Goal: Check status: Check status

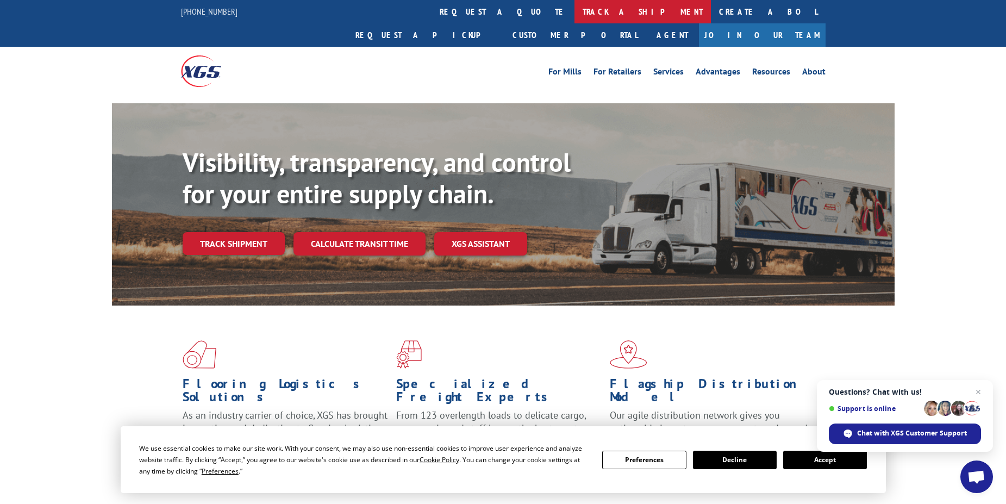
click at [574, 12] on link "track a shipment" at bounding box center [642, 11] width 136 height 23
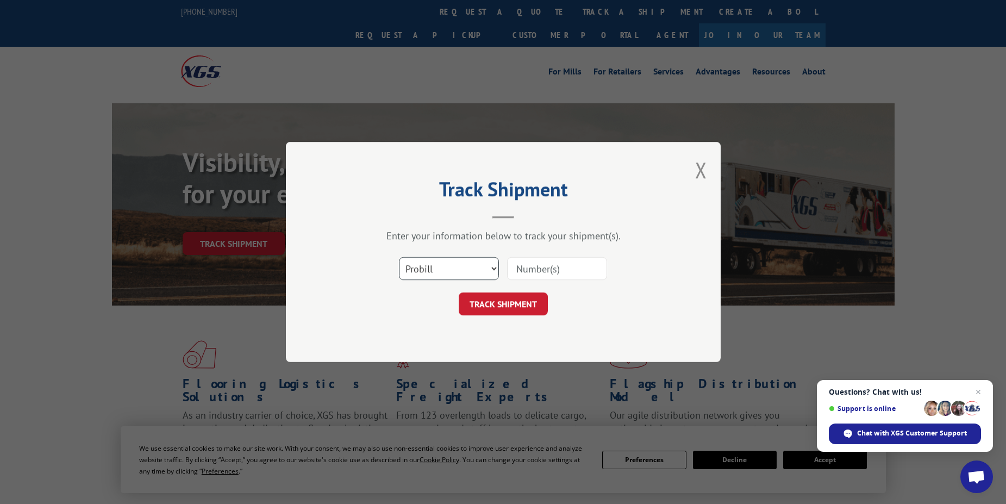
click at [494, 267] on select "Select category... Probill BOL PO" at bounding box center [449, 268] width 100 height 23
select select "bol"
click at [399, 257] on select "Select category... Probill BOL PO" at bounding box center [449, 268] width 100 height 23
click at [432, 335] on div "Track Shipment Enter your information below to track your shipment(s). Select c…" at bounding box center [503, 252] width 435 height 220
click at [543, 266] on input at bounding box center [557, 268] width 100 height 23
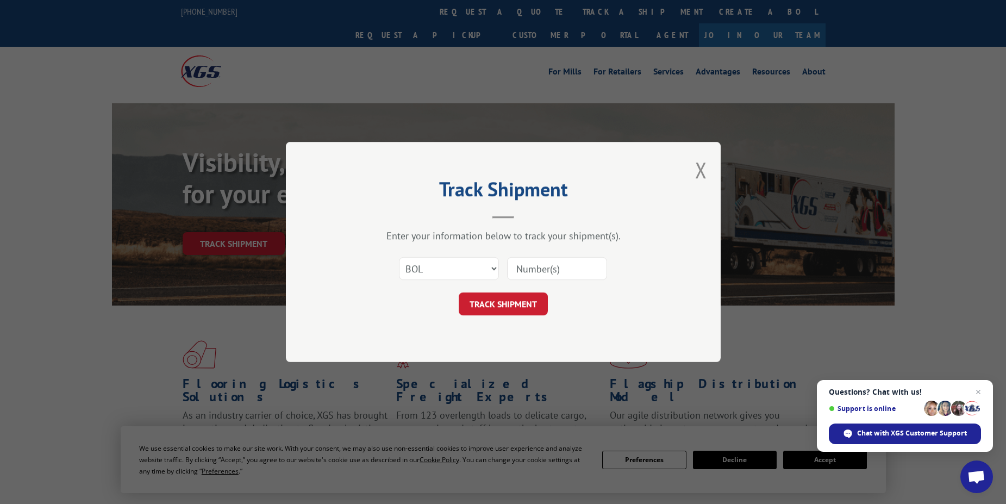
paste input "5439313175"
type input "5439313175"
click at [503, 306] on button "TRACK SHIPMENT" at bounding box center [503, 303] width 89 height 23
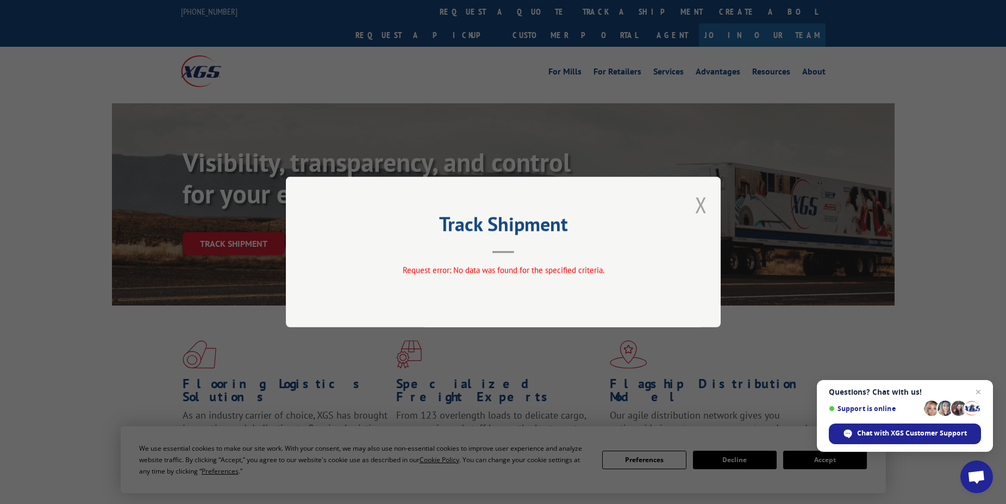
click at [700, 204] on button "Close modal" at bounding box center [701, 204] width 12 height 29
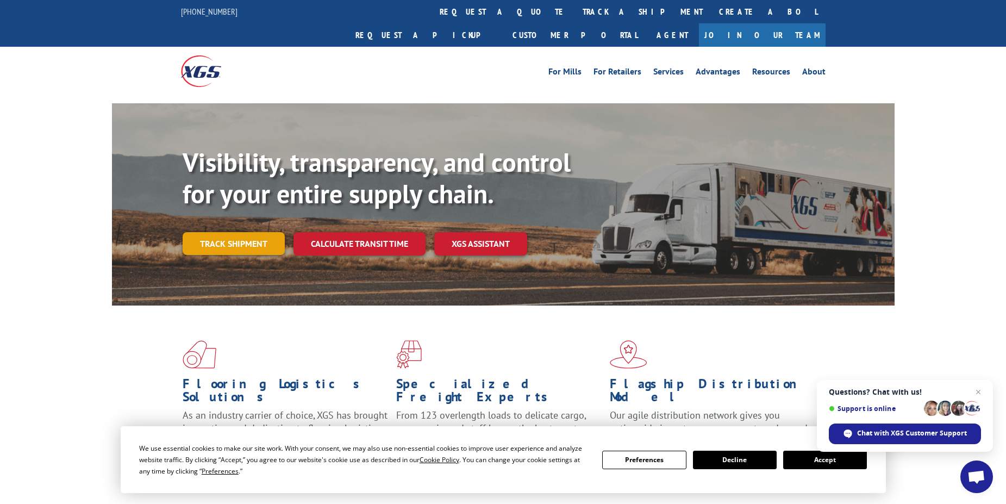
click at [226, 232] on link "Track shipment" at bounding box center [234, 243] width 102 height 23
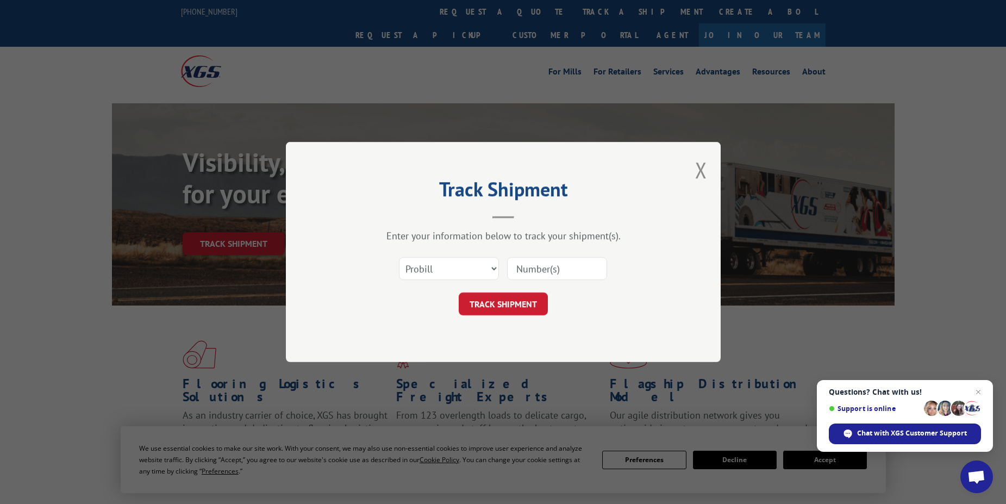
click at [566, 271] on input at bounding box center [557, 268] width 100 height 23
paste input "5439313175"
type input "5439313175"
click at [510, 305] on button "TRACK SHIPMENT" at bounding box center [503, 303] width 89 height 23
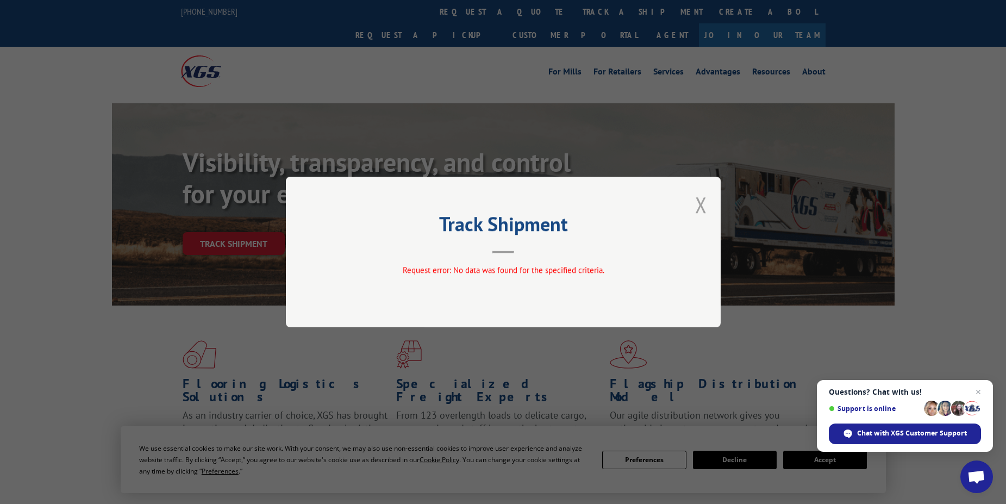
click at [704, 202] on button "Close modal" at bounding box center [701, 204] width 12 height 29
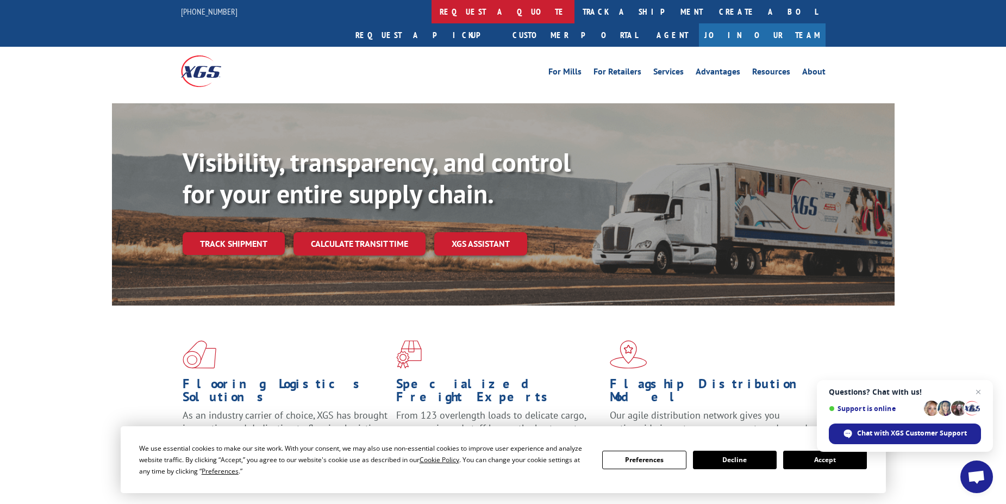
click at [431, 11] on link "request a quote" at bounding box center [502, 11] width 143 height 23
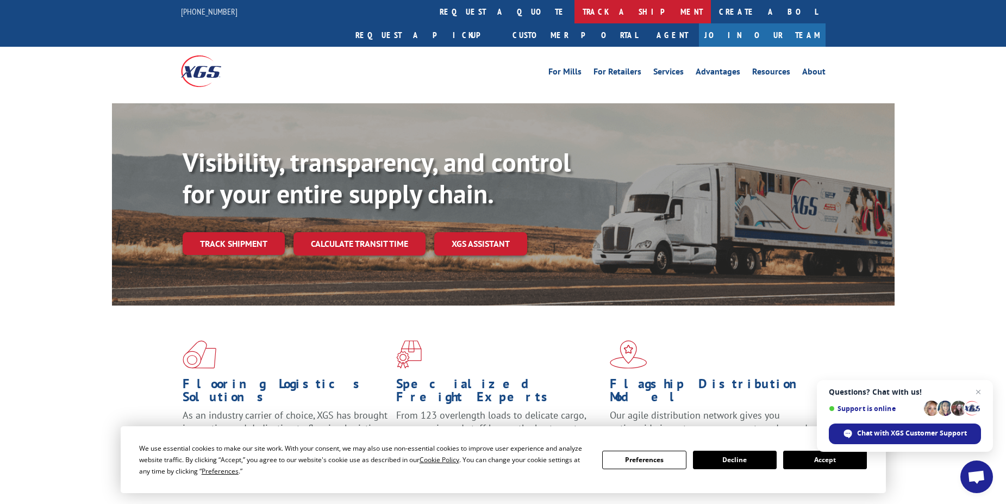
click at [574, 11] on link "track a shipment" at bounding box center [642, 11] width 136 height 23
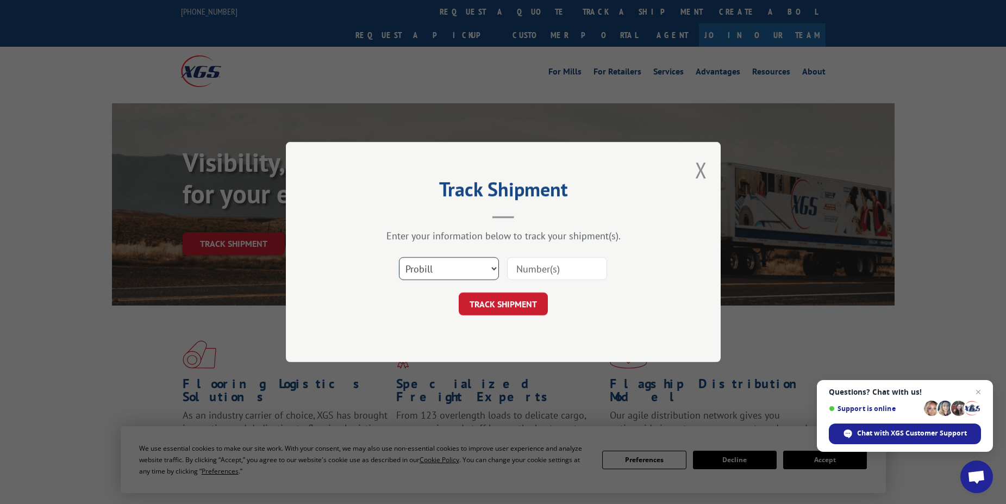
click at [431, 272] on select "Select category... Probill BOL PO" at bounding box center [449, 268] width 100 height 23
select select "bol"
click at [399, 257] on select "Select category... Probill BOL PO" at bounding box center [449, 268] width 100 height 23
click at [522, 268] on input at bounding box center [557, 268] width 100 height 23
paste input "5439313175"
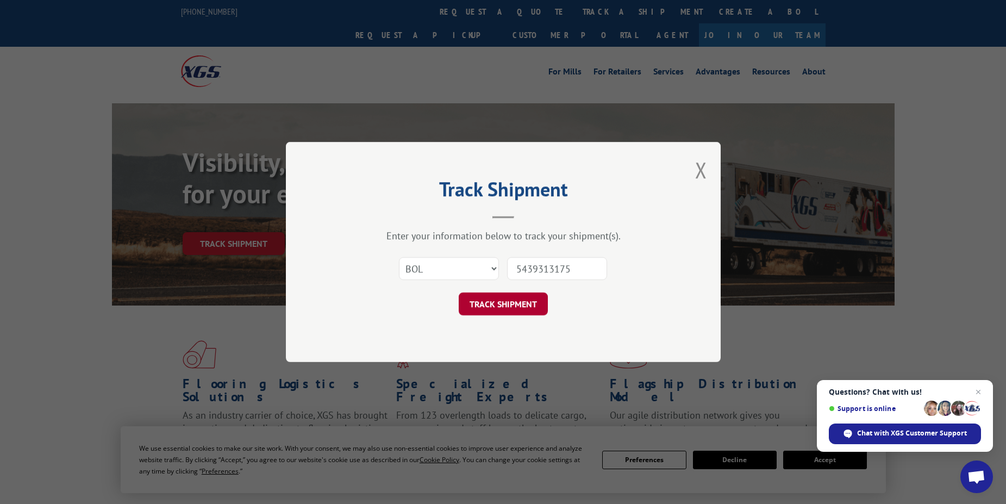
type input "5439313175"
click at [501, 300] on button "TRACK SHIPMENT" at bounding box center [503, 303] width 89 height 23
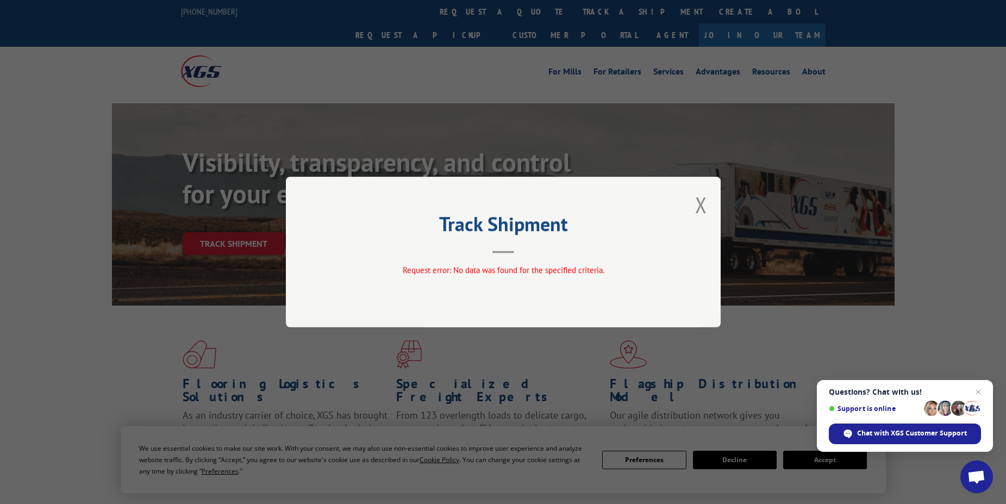
click at [699, 200] on button "Close modal" at bounding box center [701, 204] width 12 height 29
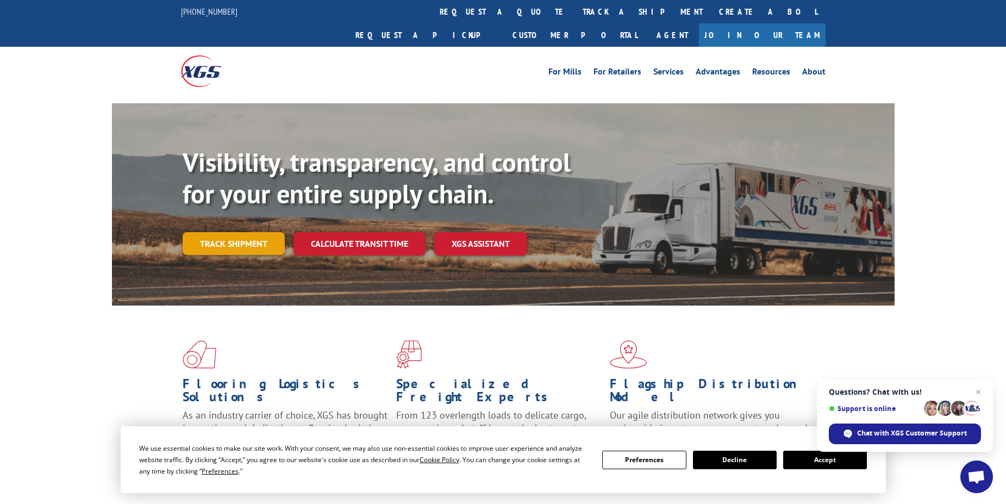
click at [241, 232] on link "Track shipment" at bounding box center [234, 243] width 102 height 23
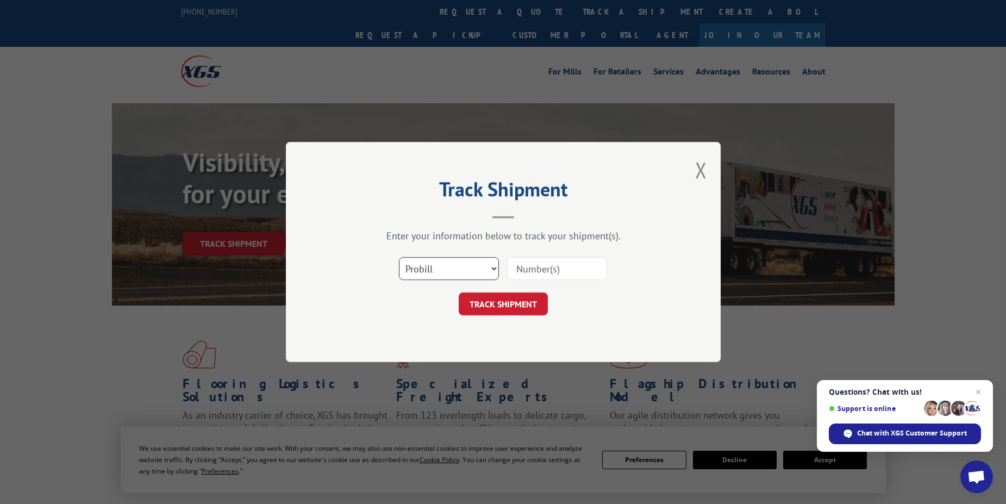
click at [494, 268] on select "Select category... Probill BOL PO" at bounding box center [449, 268] width 100 height 23
select select "bol"
click at [399, 257] on select "Select category... Probill BOL PO" at bounding box center [449, 268] width 100 height 23
click at [520, 271] on input at bounding box center [557, 268] width 100 height 23
paste input "54393175"
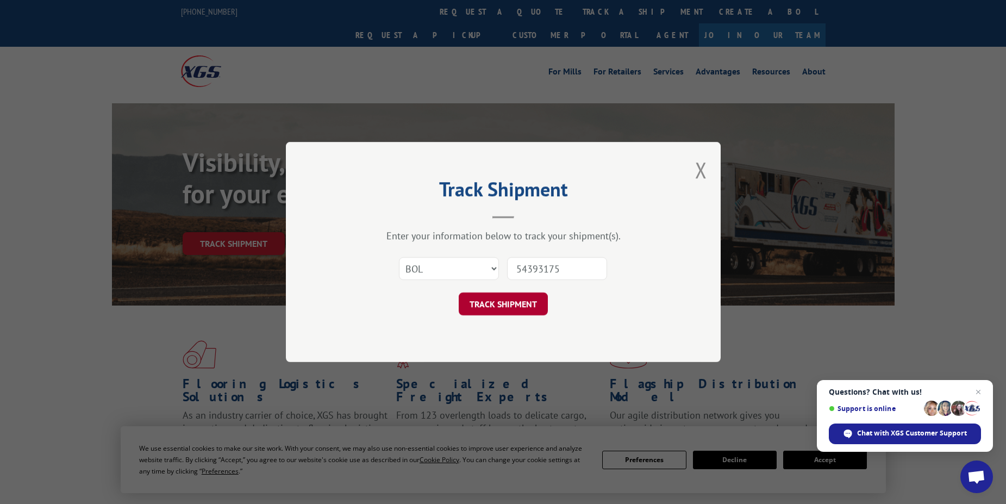
type input "54393175"
click at [493, 305] on button "TRACK SHIPMENT" at bounding box center [503, 303] width 89 height 23
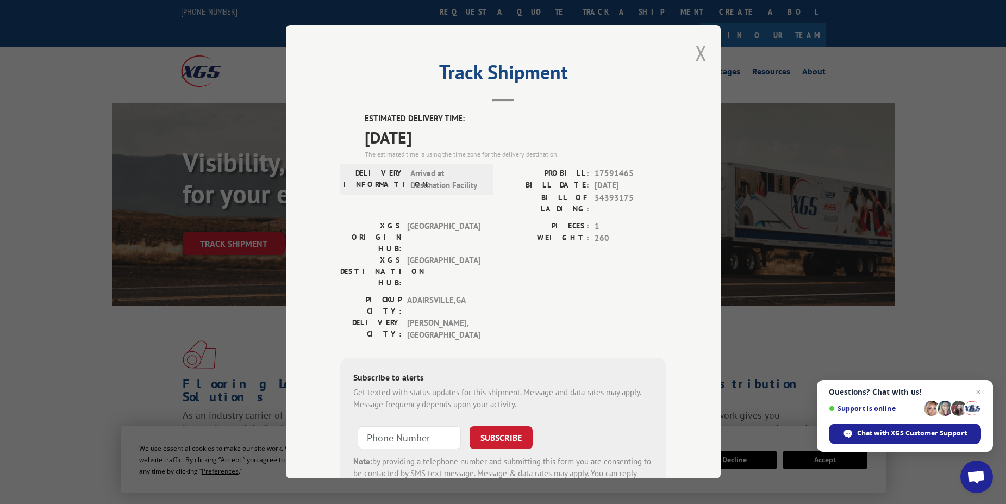
click at [695, 52] on button "Close modal" at bounding box center [701, 53] width 12 height 29
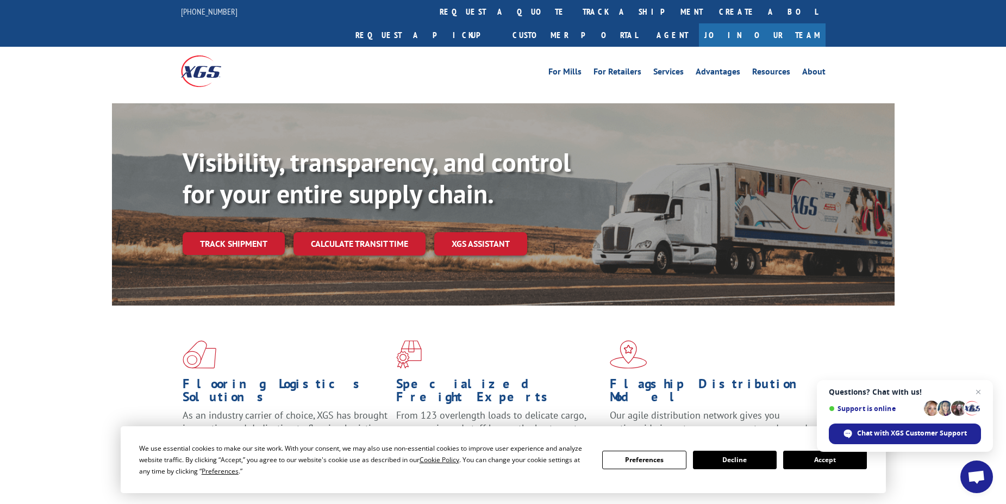
click at [574, 10] on link "track a shipment" at bounding box center [642, 11] width 136 height 23
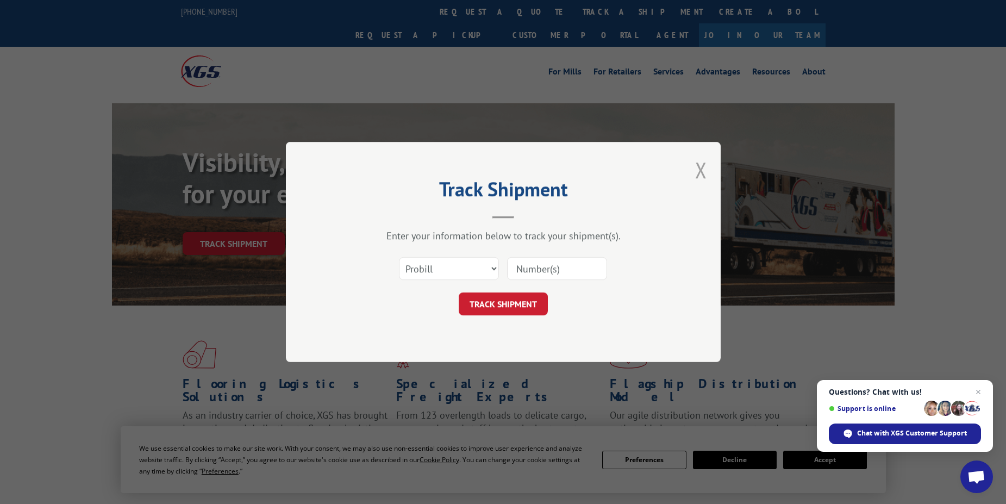
click at [700, 170] on button "Close modal" at bounding box center [701, 169] width 12 height 29
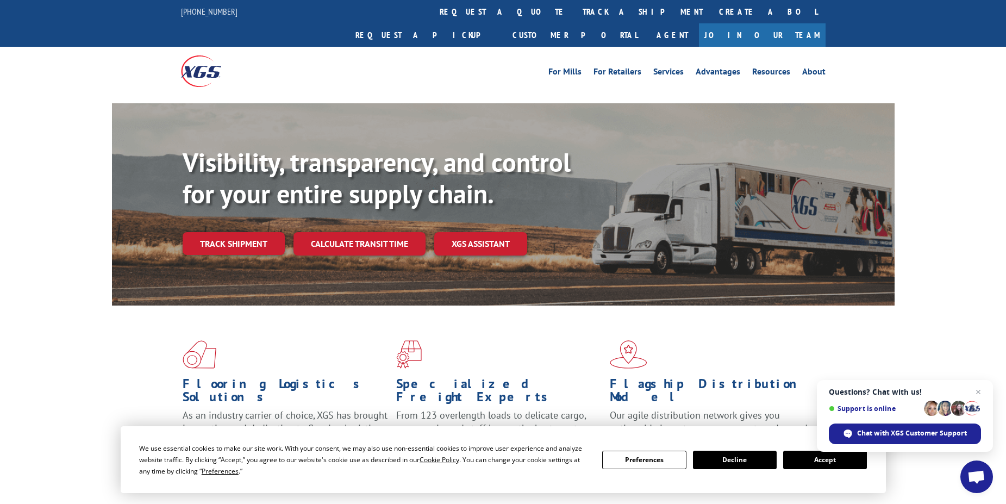
click at [56, 491] on div "Flooring Logistics Solutions As an industry carrier of choice, XGS has brought …" at bounding box center [503, 414] width 1006 height 218
click at [58, 319] on div "Flooring Logistics Solutions As an industry carrier of choice, XGS has brought …" at bounding box center [503, 414] width 1006 height 218
click at [59, 305] on div "Flooring Logistics Solutions As an industry carrier of choice, XGS has brought …" at bounding box center [503, 414] width 1006 height 218
